Goal: Check status: Check status

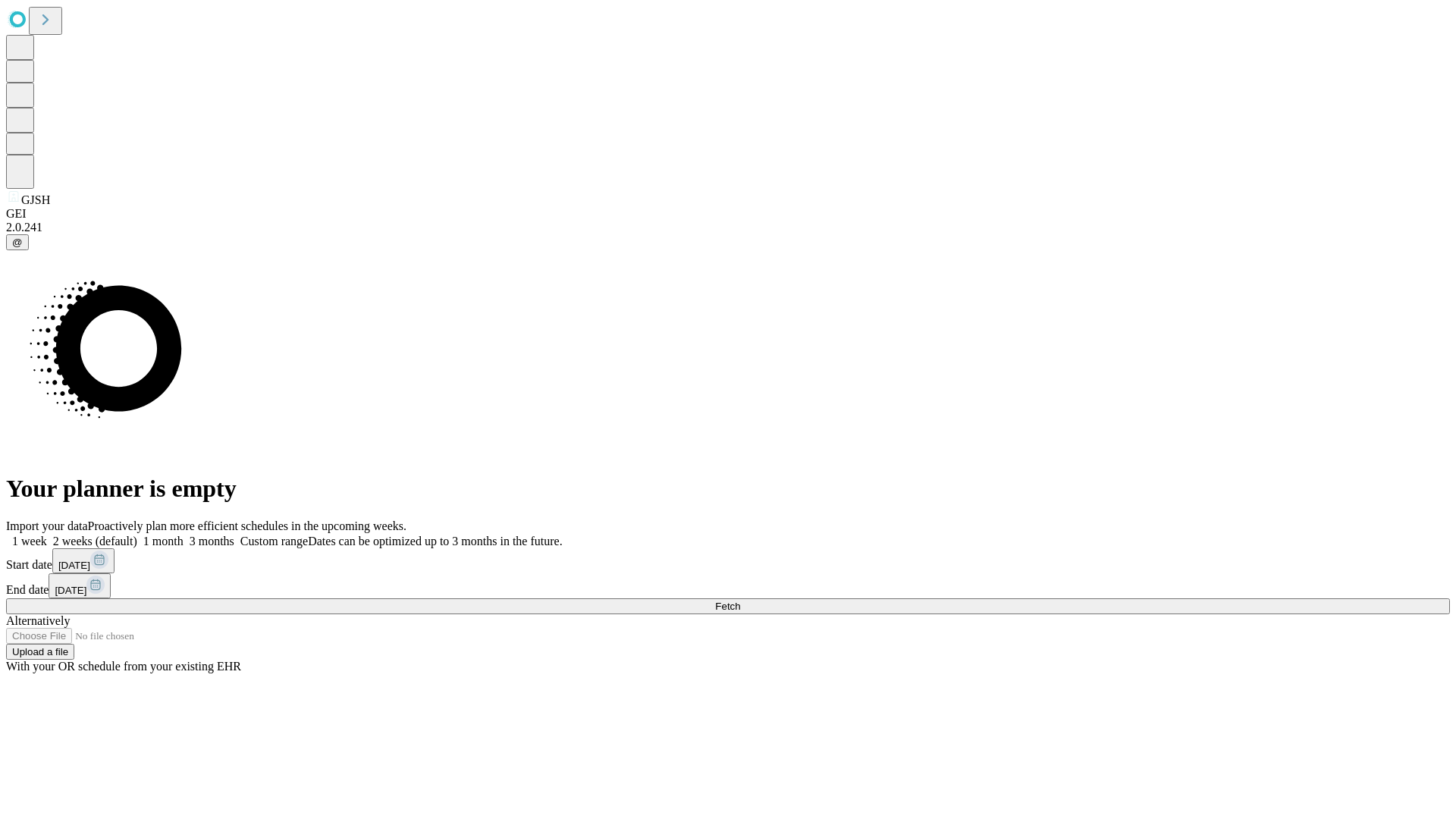
click at [740, 601] on span "Fetch" at bounding box center [727, 607] width 25 height 12
